Goal: Information Seeking & Learning: Check status

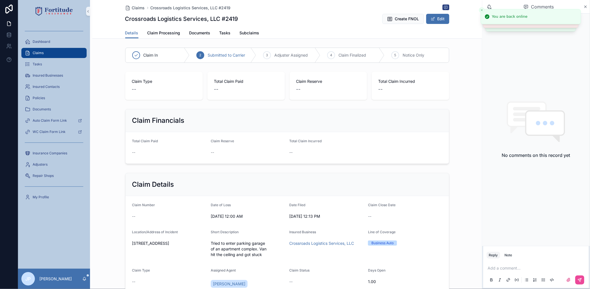
click at [69, 53] on div "Claims" at bounding box center [54, 52] width 58 height 9
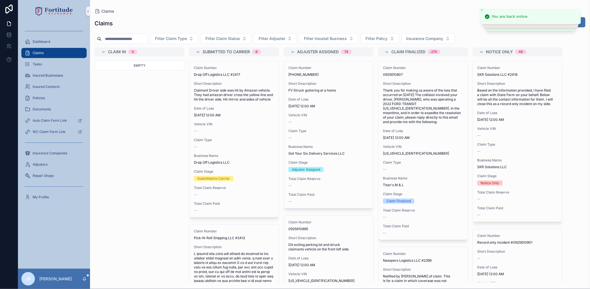
click at [335, 37] on span "Filter Insured Business" at bounding box center [325, 39] width 43 height 6
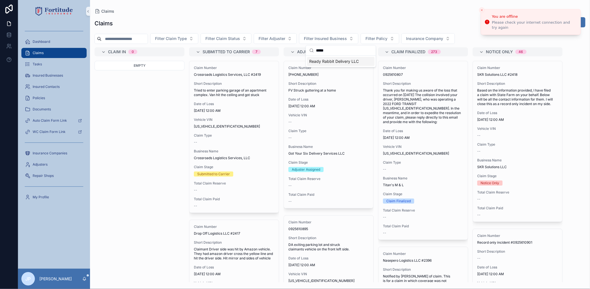
type input "*****"
click at [339, 64] on div "Ready Rabbit Delivery LLC" at bounding box center [340, 61] width 67 height 9
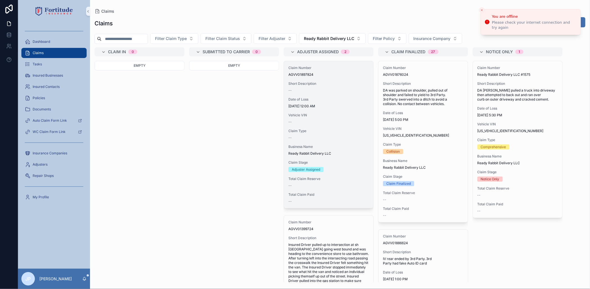
click at [329, 128] on div "Claim Number AGVV01897824 Short Description -- Date of Loss [DATE] 12:00 AM Veh…" at bounding box center [328, 134] width 89 height 147
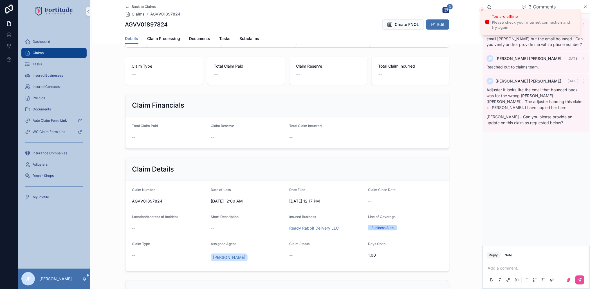
scroll to position [31, 0]
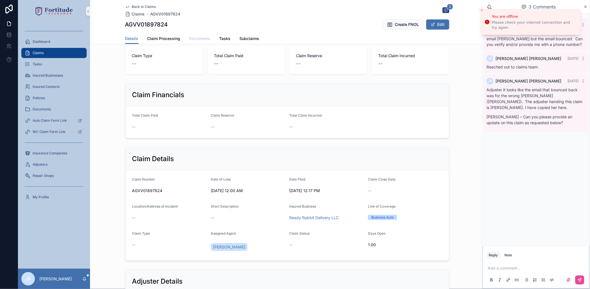
click at [194, 39] on span "Documents" at bounding box center [199, 39] width 21 height 6
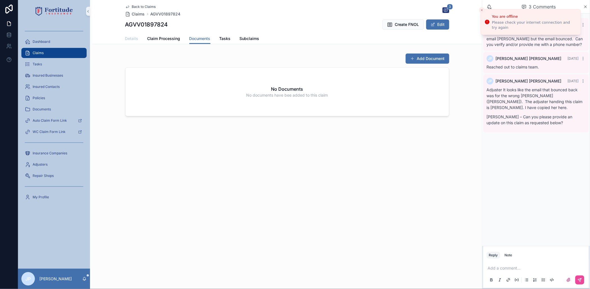
click at [127, 41] on link "Details" at bounding box center [131, 38] width 13 height 11
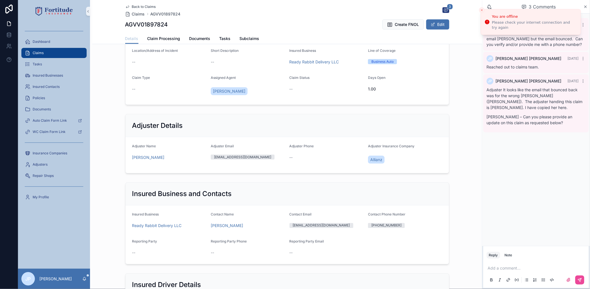
scroll to position [187, 0]
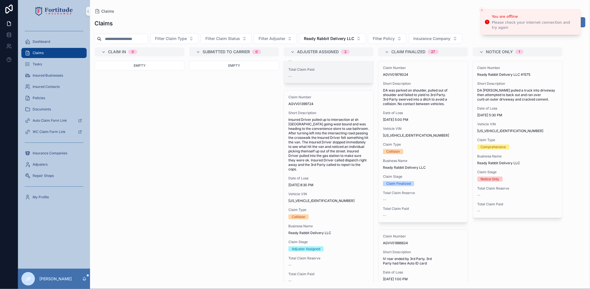
scroll to position [139, 0]
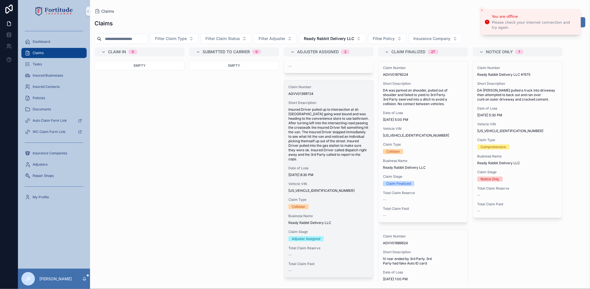
click at [314, 151] on span "Insured Driver pulled up to intersection at sh [GEOGRAPHIC_DATA] going west bou…" at bounding box center [328, 134] width 80 height 54
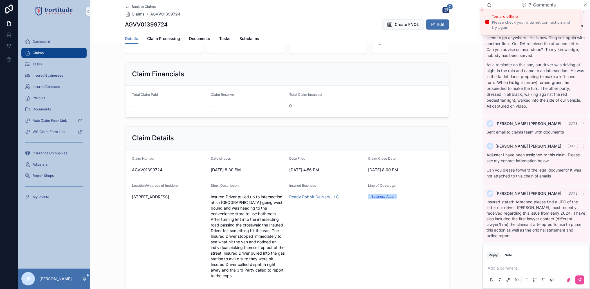
scroll to position [62, 0]
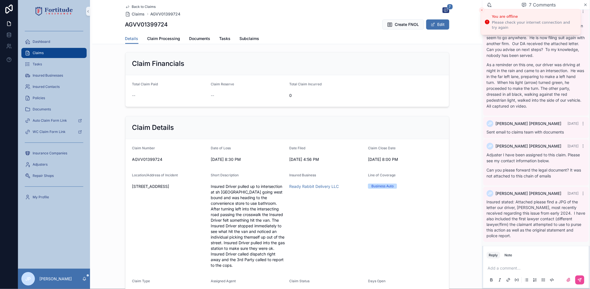
click at [141, 161] on span "AGVV01399724" at bounding box center [169, 159] width 74 height 6
click at [141, 160] on span "AGVV01399724" at bounding box center [169, 159] width 74 height 6
copy span "AGVV01399724"
click at [42, 55] on span "Claims" at bounding box center [38, 53] width 11 height 4
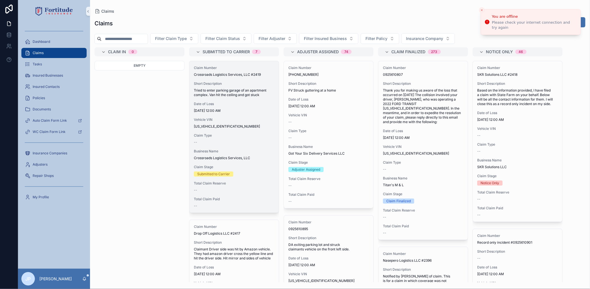
click at [232, 96] on span "Tried to enter parking garage of an apartment complex. Van hit the ceiling and …" at bounding box center [234, 92] width 80 height 9
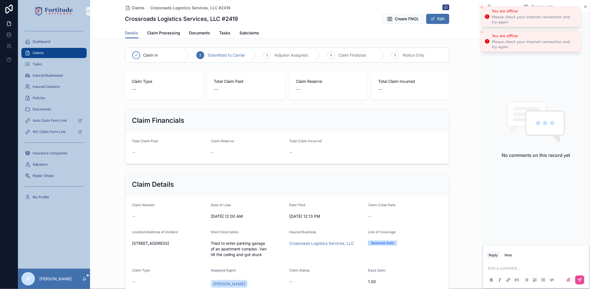
click at [482, 10] on button "Close toast" at bounding box center [482, 7] width 6 height 6
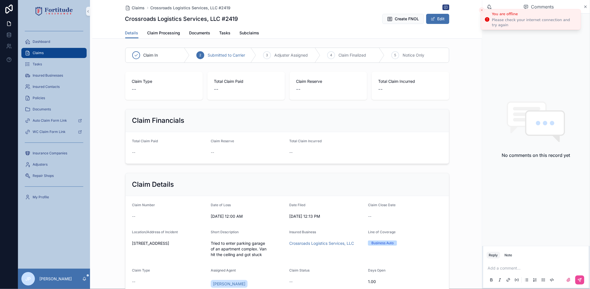
click at [481, 10] on line "Close toast" at bounding box center [482, 10] width 2 height 2
click at [294, 57] on span "Adjuster Assigned" at bounding box center [291, 55] width 34 height 6
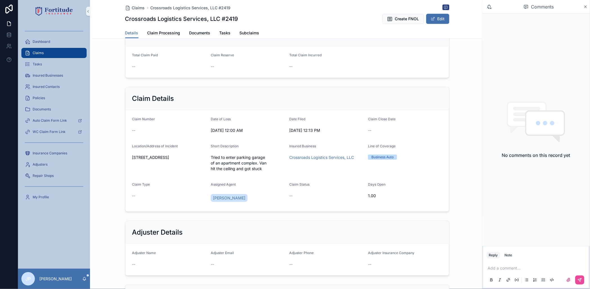
scroll to position [125, 0]
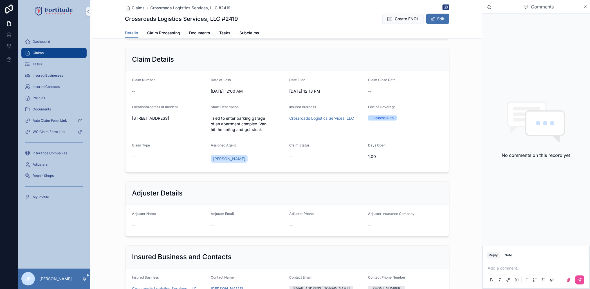
drag, startPoint x: 437, startPoint y: 18, endPoint x: 230, endPoint y: 105, distance: 224.7
click at [437, 18] on button "Edit" at bounding box center [437, 19] width 23 height 10
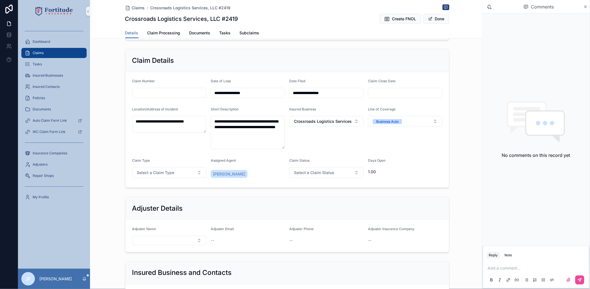
click at [166, 95] on input "scrollable content" at bounding box center [169, 93] width 74 height 8
paste input "**********"
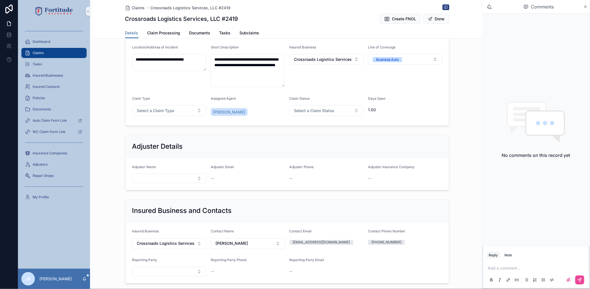
scroll to position [187, 0]
type input "**********"
click at [167, 178] on button "Select Button" at bounding box center [169, 178] width 74 height 10
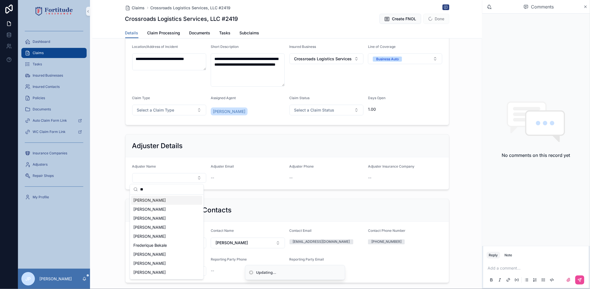
type input "**"
click at [173, 206] on div "[PERSON_NAME]" at bounding box center [166, 208] width 71 height 9
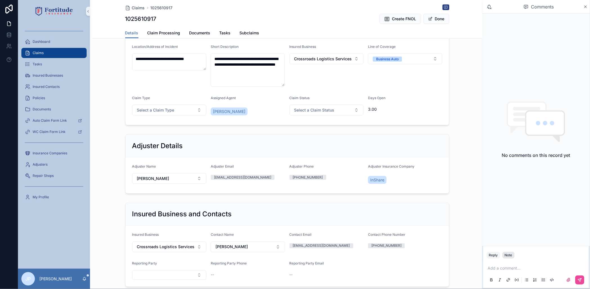
click at [511, 252] on button "Note" at bounding box center [508, 254] width 12 height 7
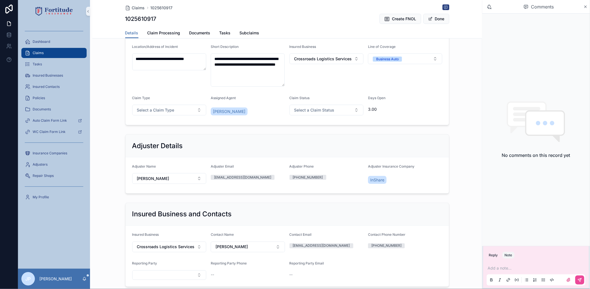
click at [505, 269] on p "scrollable content" at bounding box center [537, 268] width 99 height 6
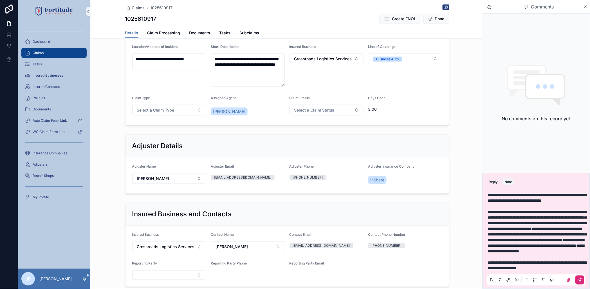
click at [577, 280] on button "scrollable content" at bounding box center [579, 279] width 9 height 9
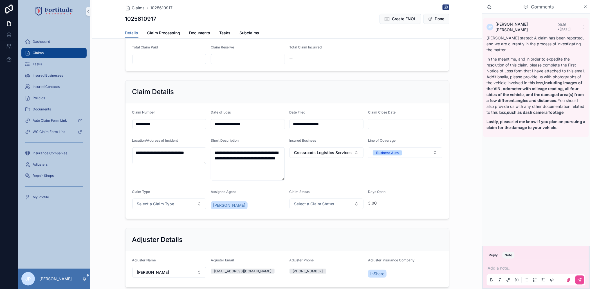
scroll to position [0, 0]
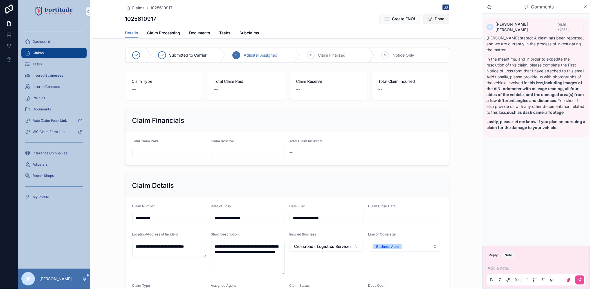
click at [429, 21] on span "scrollable content" at bounding box center [430, 19] width 4 height 4
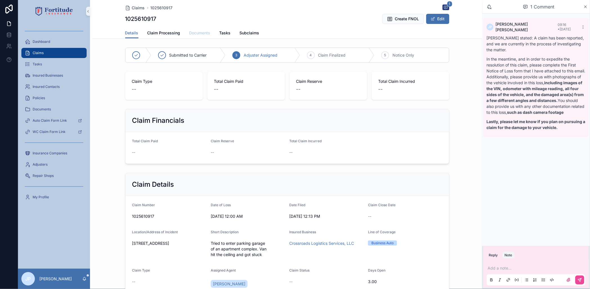
click at [195, 35] on span "Documents" at bounding box center [199, 33] width 21 height 6
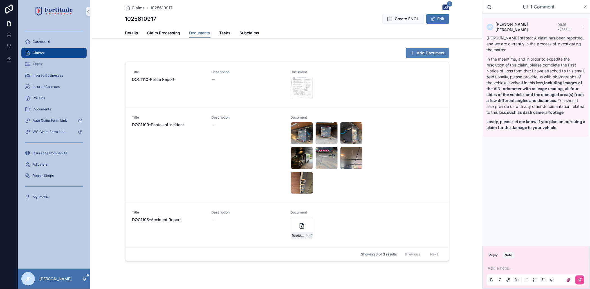
click at [406, 52] on button "Add Document" at bounding box center [428, 53] width 44 height 10
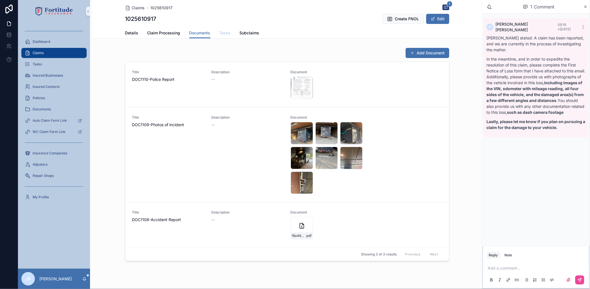
click at [219, 35] on span "Tasks" at bounding box center [224, 33] width 11 height 6
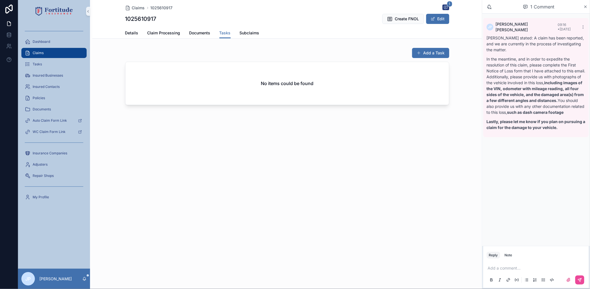
click at [433, 49] on button "Add a Task" at bounding box center [430, 53] width 37 height 10
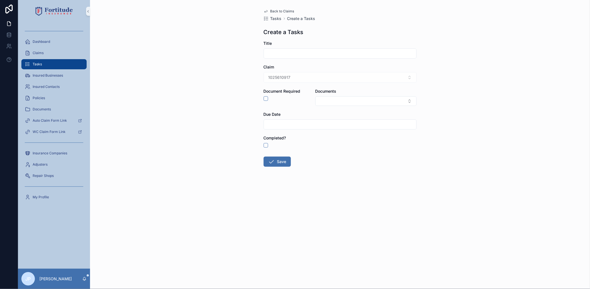
click at [323, 53] on input "scrollable content" at bounding box center [340, 53] width 152 height 8
type input "**********"
click at [301, 124] on input "scrollable content" at bounding box center [340, 124] width 152 height 8
click at [366, 141] on button "scrollable content" at bounding box center [370, 138] width 10 height 10
click at [367, 141] on button "scrollable content" at bounding box center [370, 138] width 10 height 10
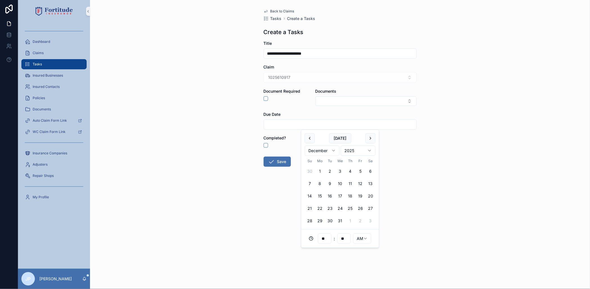
click at [316, 170] on button "1" at bounding box center [320, 171] width 10 height 10
type input "**********"
click at [273, 184] on form "**********" at bounding box center [340, 121] width 153 height 162
click at [273, 161] on icon "scrollable content" at bounding box center [271, 161] width 7 height 7
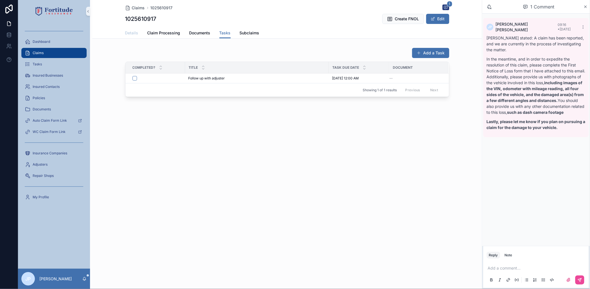
drag, startPoint x: 128, startPoint y: 32, endPoint x: 134, endPoint y: 36, distance: 7.6
click at [128, 32] on span "Details" at bounding box center [131, 33] width 13 height 6
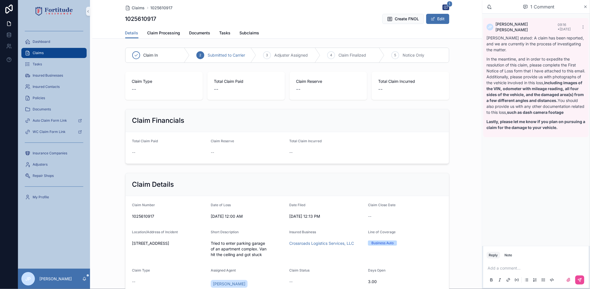
click at [56, 55] on div "Claims" at bounding box center [54, 52] width 58 height 9
click at [282, 58] on div "3 Adjuster Assigned" at bounding box center [288, 55] width 64 height 15
click at [69, 51] on div "Claims" at bounding box center [54, 52] width 58 height 9
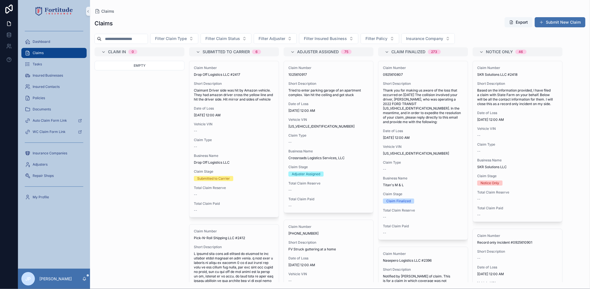
click at [121, 41] on input "scrollable content" at bounding box center [125, 39] width 46 height 8
paste input "**********"
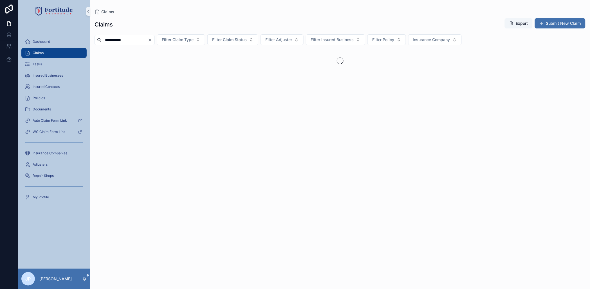
type input "**********"
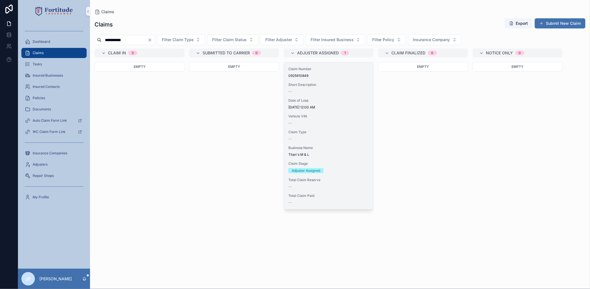
click at [341, 126] on div "Claim Number 0925610849 Short Description -- Date of Loss [DATE] 12:00 AM Vehic…" at bounding box center [328, 135] width 89 height 147
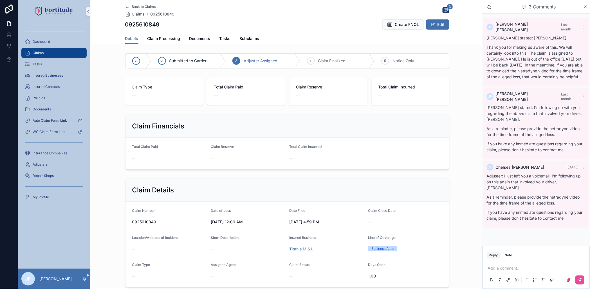
drag, startPoint x: 506, startPoint y: 254, endPoint x: 510, endPoint y: 265, distance: 11.9
click at [507, 254] on div "Note" at bounding box center [509, 255] width 8 height 4
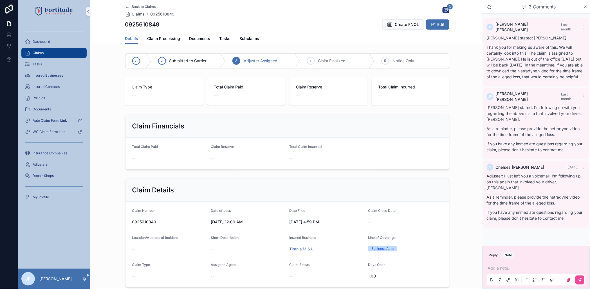
click at [513, 269] on p "scrollable content" at bounding box center [537, 268] width 99 height 6
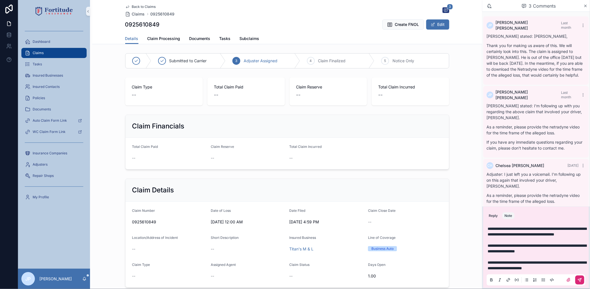
click at [580, 283] on button "scrollable content" at bounding box center [579, 279] width 9 height 9
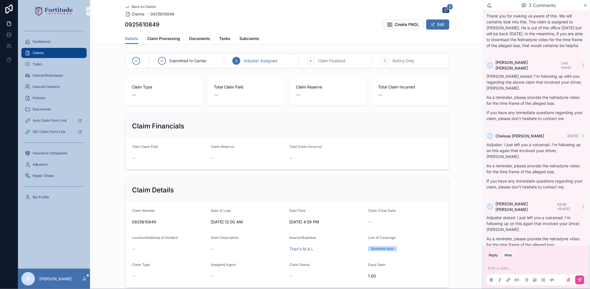
scroll to position [49, 0]
